Goal: Task Accomplishment & Management: Use online tool/utility

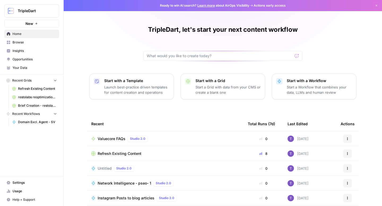
click at [32, 123] on span "Domain Excl. Agent - SV" at bounding box center [37, 122] width 39 height 5
click at [18, 33] on span "Home" at bounding box center [34, 34] width 44 height 5
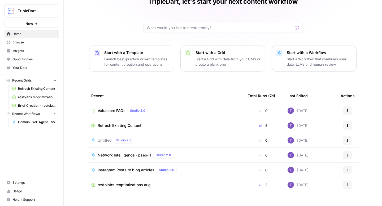
scroll to position [13, 0]
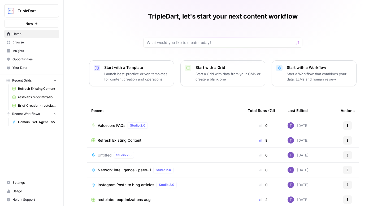
click at [15, 45] on span "Browse" at bounding box center [34, 42] width 44 height 5
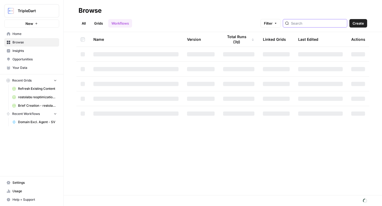
click at [314, 26] on input "search" at bounding box center [318, 23] width 54 height 5
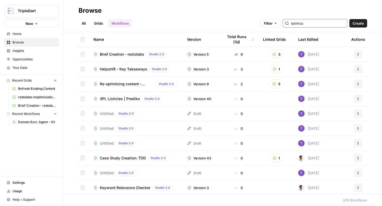
type input "semrush"
type input "- sv"
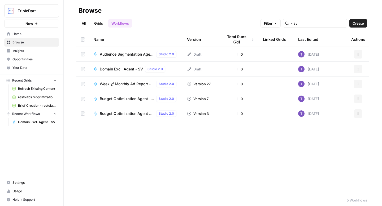
click at [120, 83] on span "Weekly/ Monthly Ad Report - SV" at bounding box center [127, 83] width 54 height 5
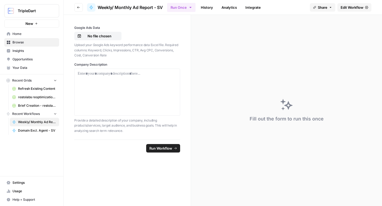
click at [347, 4] on link "Edit Workflow" at bounding box center [354, 7] width 34 height 8
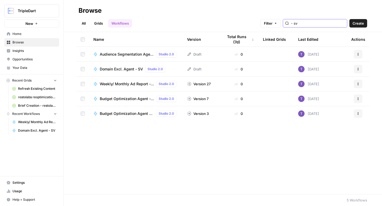
click at [310, 22] on input "- sv" at bounding box center [318, 23] width 54 height 5
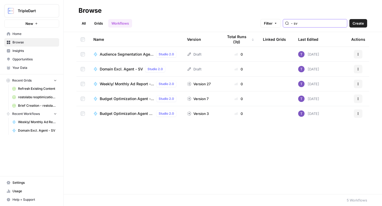
click at [310, 22] on input "- sv" at bounding box center [318, 23] width 54 height 5
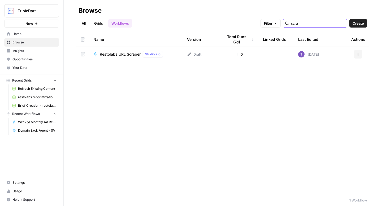
type input "scra"
click at [129, 54] on span "Restolabs URL Scraper" at bounding box center [120, 54] width 41 height 5
click at [308, 21] on input "scra" at bounding box center [318, 23] width 54 height 5
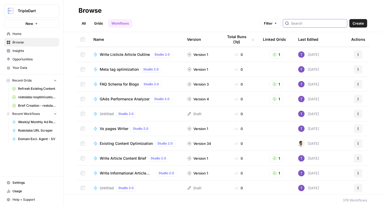
scroll to position [520, 0]
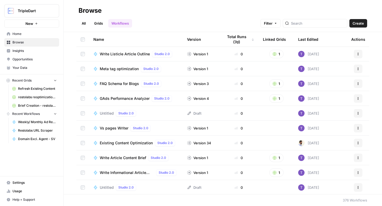
click at [121, 98] on span "GAds Performance Analyzer" at bounding box center [125, 98] width 50 height 5
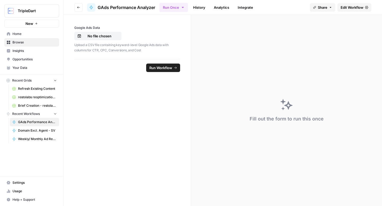
click at [344, 6] on span "Edit Workflow" at bounding box center [351, 7] width 23 height 5
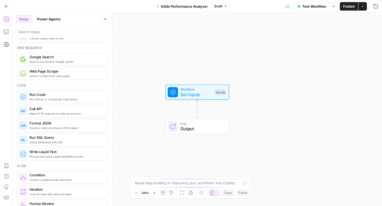
scroll to position [31, 0]
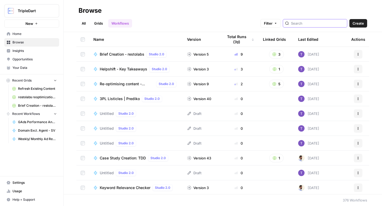
click at [315, 23] on input "search" at bounding box center [318, 23] width 54 height 5
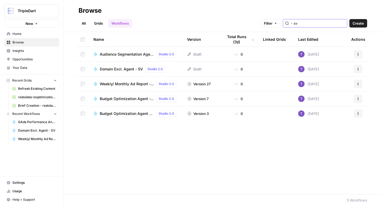
type input "- sv"
click at [126, 55] on span "Audience Segmentation Agent - SV" at bounding box center [127, 54] width 54 height 5
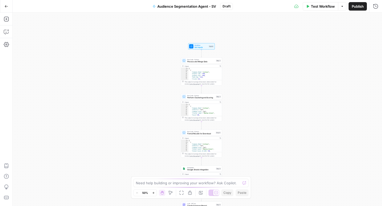
click at [5, 6] on icon "button" at bounding box center [6, 6] width 3 height 2
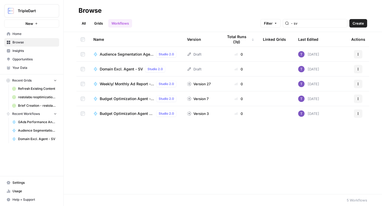
click at [357, 23] on span "Create" at bounding box center [357, 23] width 11 height 5
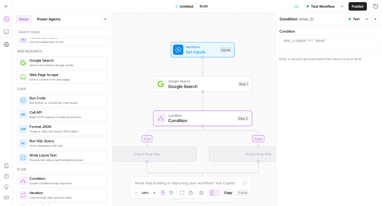
scroll to position [30, 0]
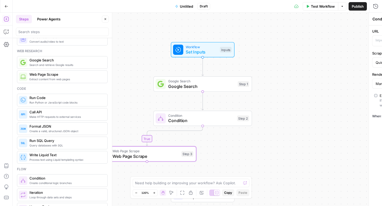
type textarea "Web Page Scrape"
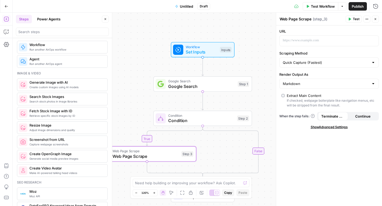
scroll to position [326, 0]
click at [187, 86] on span "Google Search" at bounding box center [201, 86] width 67 height 6
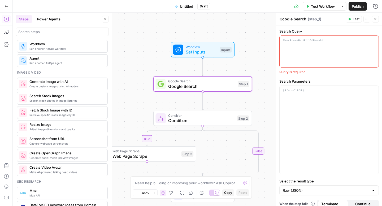
click at [374, 18] on icon "button" at bounding box center [374, 18] width 3 height 3
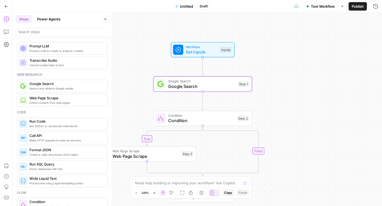
scroll to position [7, 0]
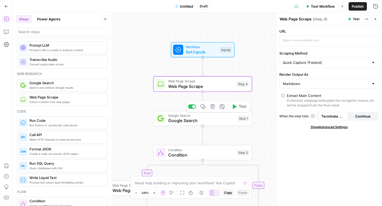
click at [195, 121] on span "Google Search" at bounding box center [201, 120] width 67 height 6
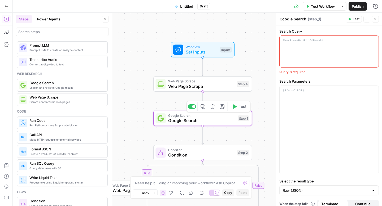
click at [216, 108] on button "Delete step" at bounding box center [212, 107] width 8 height 8
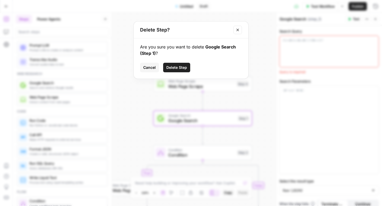
click at [174, 68] on span "Delete Step" at bounding box center [176, 67] width 21 height 5
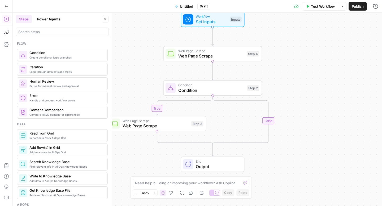
scroll to position [177, 0]
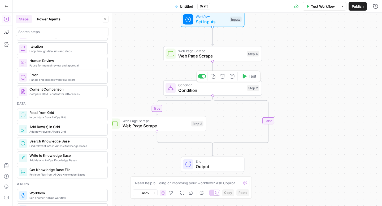
click at [213, 87] on span "Condition" at bounding box center [211, 90] width 66 height 6
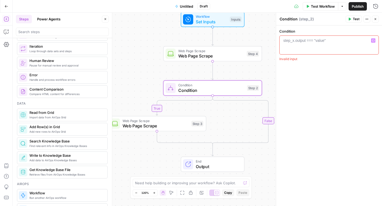
click at [372, 40] on icon "button" at bounding box center [373, 40] width 3 height 3
click at [288, 93] on div "Condition 1 step_x.output === "value" XXXXXXXXXXXXXXXXXXXXXXXXXXXXXXXXXXXXXXXXX…" at bounding box center [329, 115] width 106 height 181
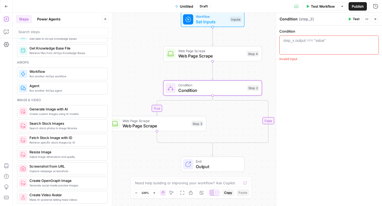
scroll to position [299, 0]
click at [152, 124] on span "Web Page Scrape" at bounding box center [155, 126] width 66 height 6
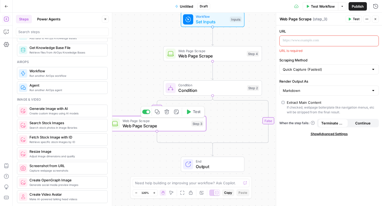
click at [167, 114] on icon "button" at bounding box center [166, 111] width 5 height 5
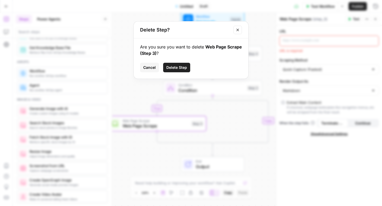
click at [175, 67] on span "Delete Step" at bounding box center [176, 67] width 21 height 5
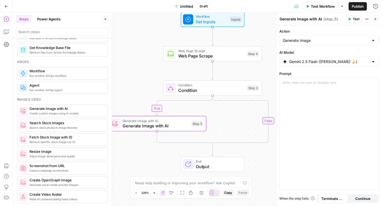
click at [52, 126] on span "Search stock photos in image libraries" at bounding box center [66, 128] width 74 height 4
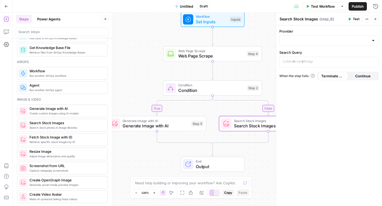
click at [377, 20] on button "Close" at bounding box center [375, 19] width 7 height 7
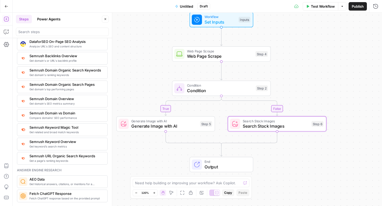
scroll to position [577, 0]
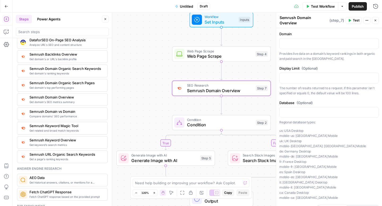
click at [375, 19] on icon "button" at bounding box center [374, 20] width 3 height 3
